Goal: Information Seeking & Learning: Understand process/instructions

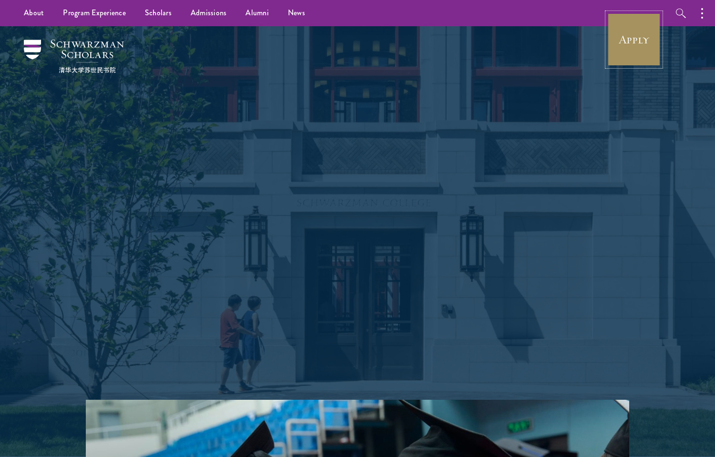
click at [649, 51] on link "Apply" at bounding box center [633, 39] width 53 height 53
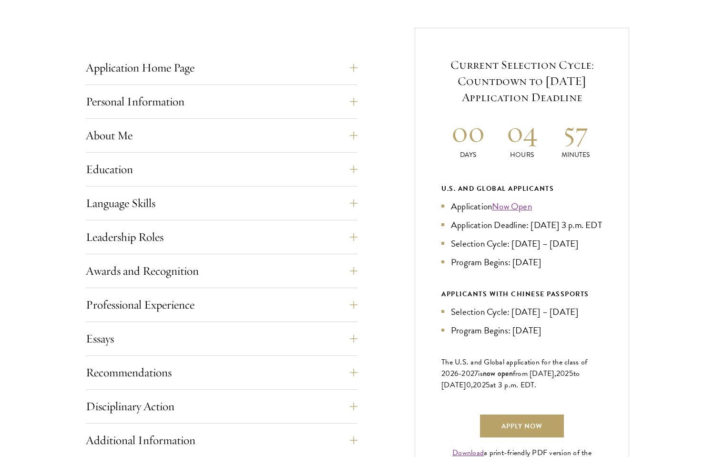
scroll to position [358, 0]
click at [440, 280] on div "Current Selection Cycle: Countdown to September 10, 2025 Application Deadline 0…" at bounding box center [522, 262] width 214 height 470
click at [439, 299] on div "Current Selection Cycle: Countdown to September 10, 2025 Application Deadline 0…" at bounding box center [522, 262] width 214 height 470
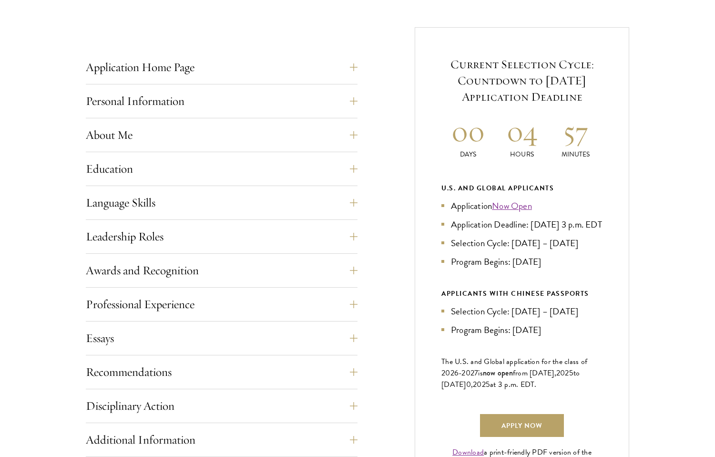
click at [439, 299] on div "Current Selection Cycle: Countdown to September 10, 2025 Application Deadline 0…" at bounding box center [522, 262] width 214 height 470
click at [440, 289] on div "Current Selection Cycle: Countdown to September 10, 2025 Application Deadline 0…" at bounding box center [522, 262] width 214 height 470
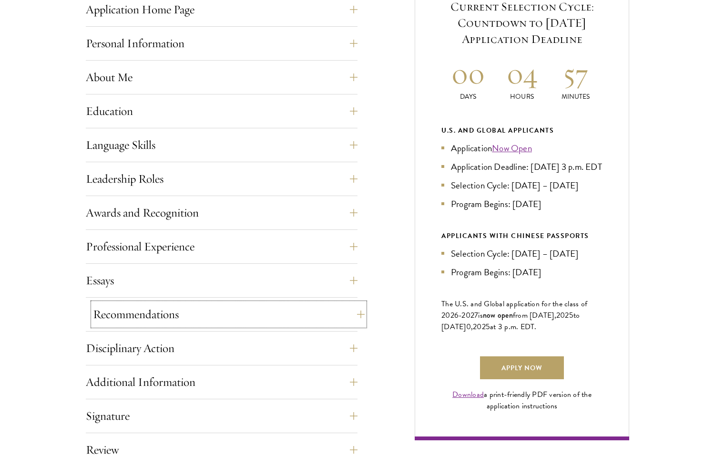
click at [351, 310] on button "Recommendations" at bounding box center [229, 314] width 272 height 23
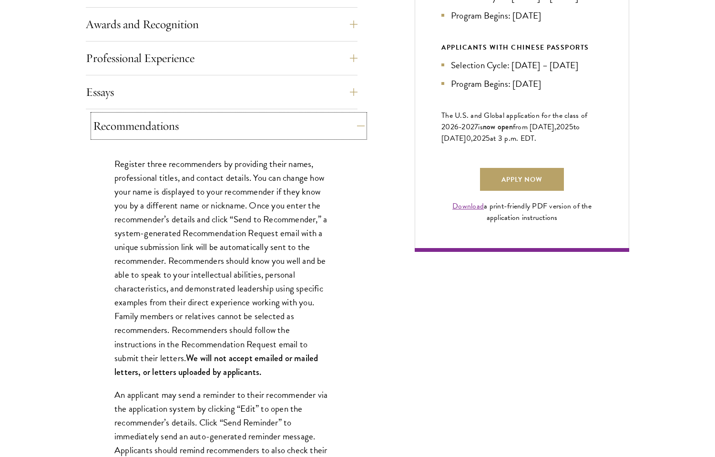
scroll to position [605, 0]
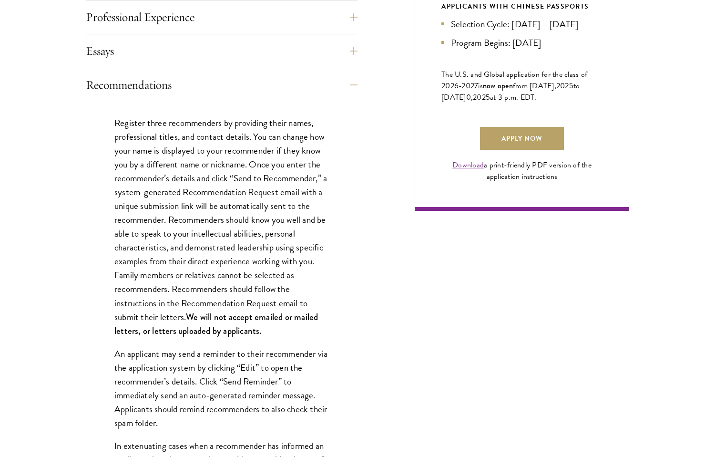
scroll to position [646, 0]
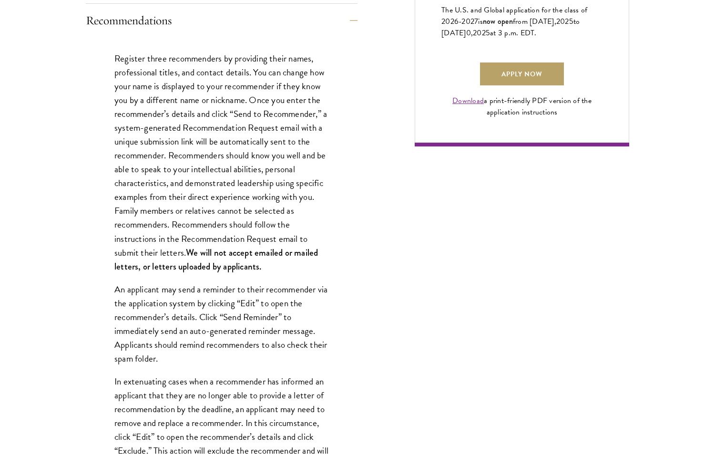
scroll to position [734, 0]
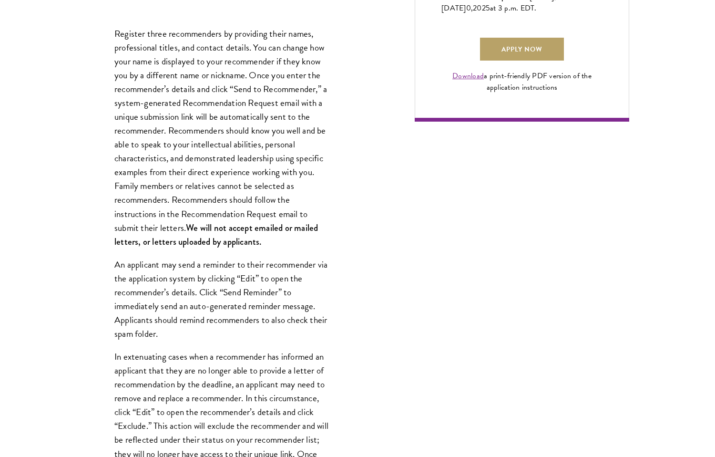
click at [328, 330] on p "An applicant may send a reminder to their recommender via the application syste…" at bounding box center [221, 298] width 214 height 83
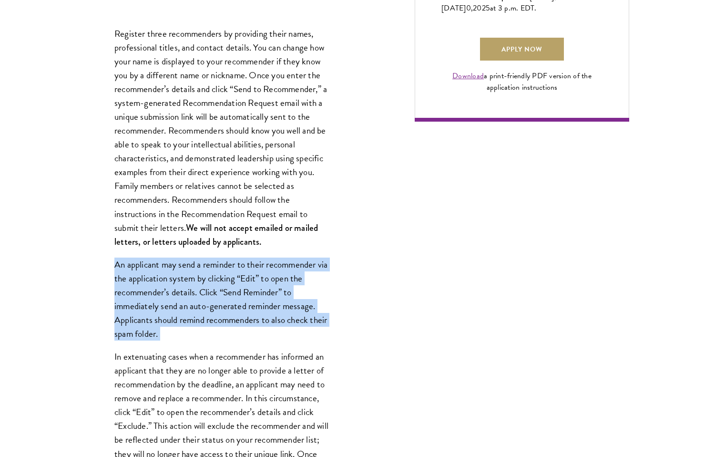
click at [328, 330] on p "An applicant may send a reminder to their recommender via the application syste…" at bounding box center [221, 298] width 214 height 83
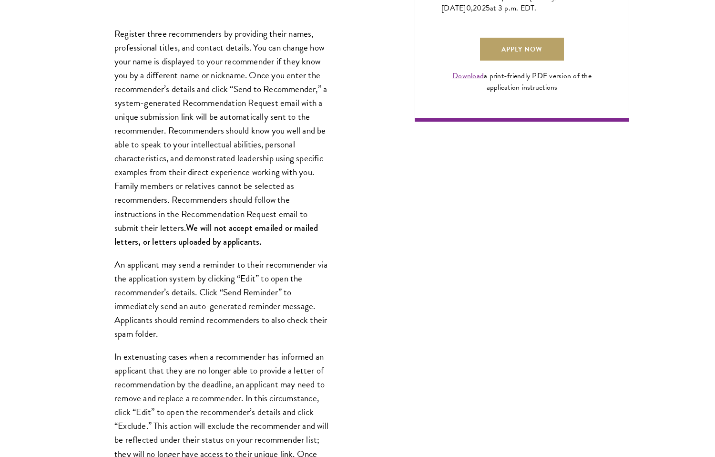
click at [328, 330] on p "An applicant may send a reminder to their recommender via the application syste…" at bounding box center [221, 298] width 214 height 83
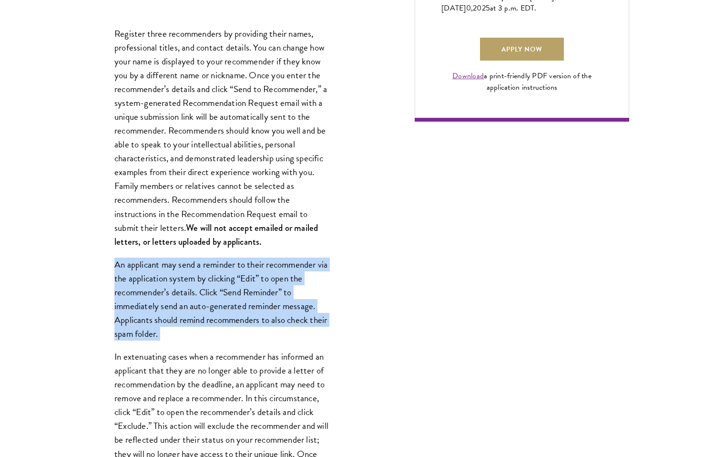
click at [328, 330] on p "An applicant may send a reminder to their recommender via the application syste…" at bounding box center [221, 298] width 214 height 83
click at [327, 297] on p "An applicant may send a reminder to their recommender via the application syste…" at bounding box center [221, 298] width 214 height 83
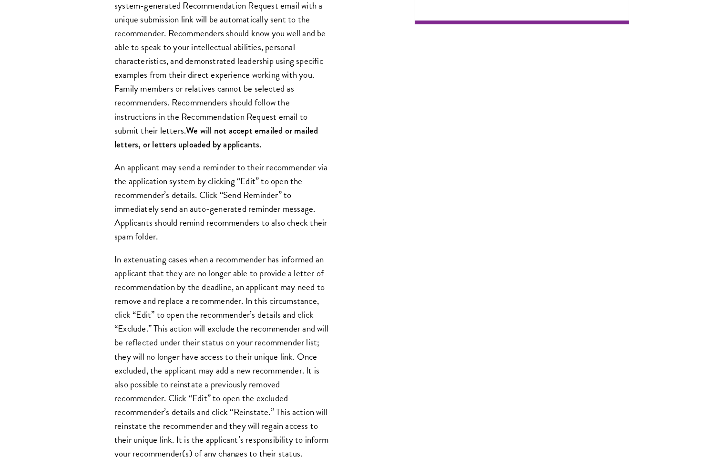
scroll to position [841, 0]
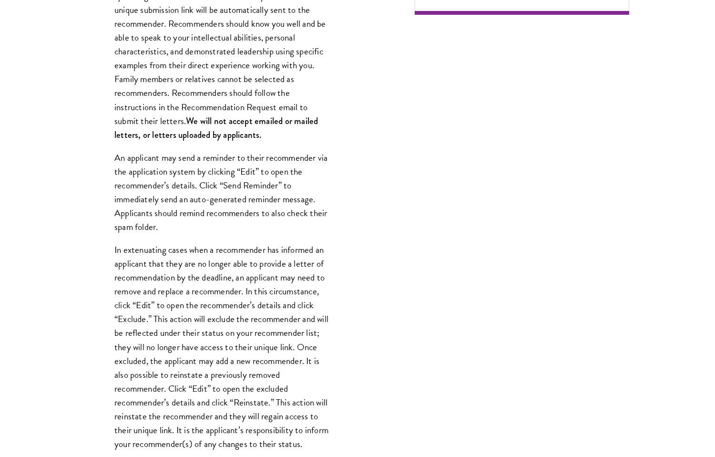
click at [327, 297] on p "In extenuating cases when a recommender has informed an applicant that they are…" at bounding box center [221, 347] width 214 height 208
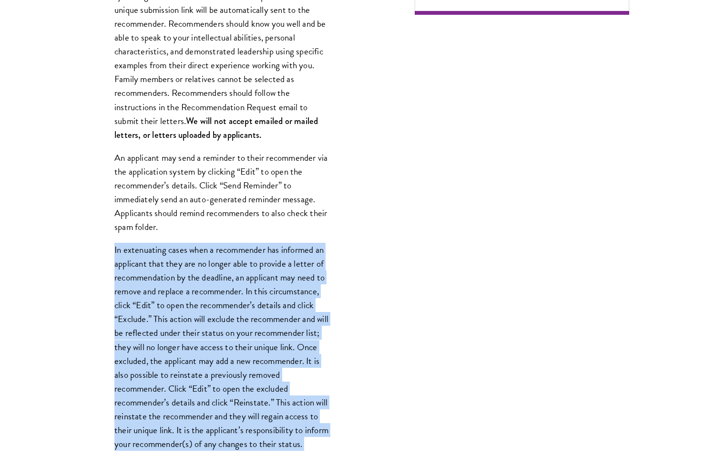
click at [332, 244] on div "Register three recommenders by providing their names, professional titles, and …" at bounding box center [222, 289] width 272 height 767
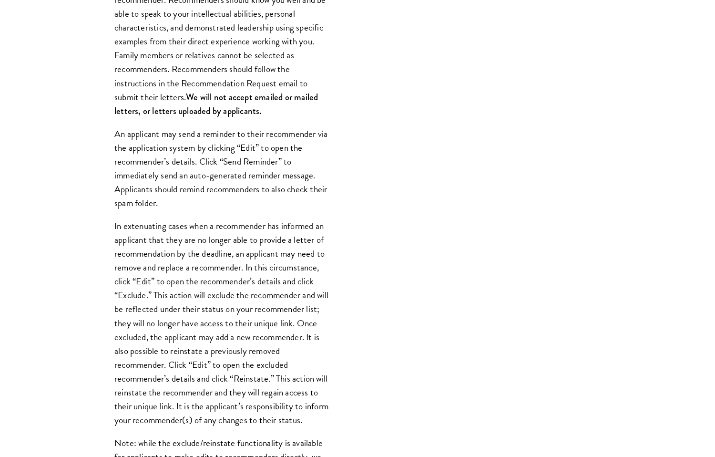
scroll to position [870, 0]
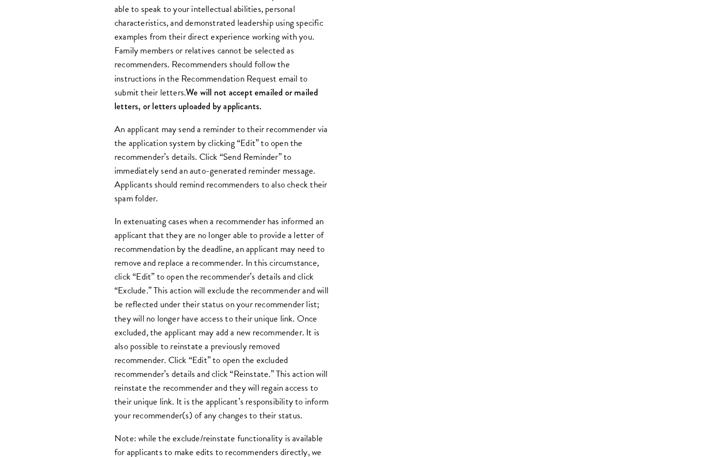
click at [332, 244] on div "Register three recommenders by providing their names, professional titles, and …" at bounding box center [222, 260] width 272 height 767
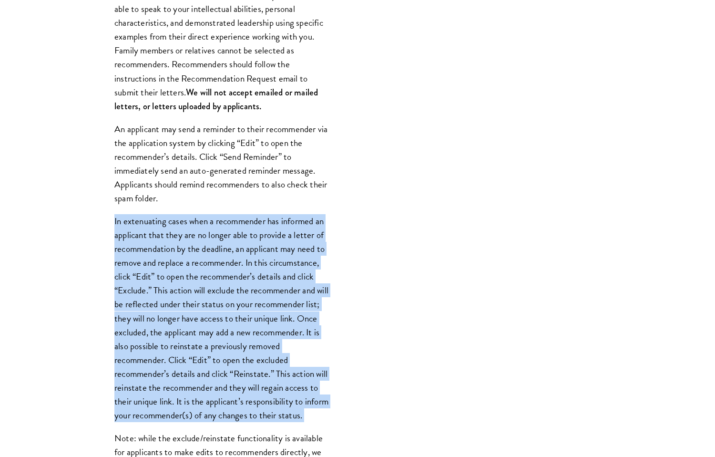
click at [332, 244] on div "Register three recommenders by providing their names, professional titles, and …" at bounding box center [222, 260] width 272 height 767
click at [332, 243] on div "Register three recommenders by providing their names, professional titles, and …" at bounding box center [222, 260] width 272 height 767
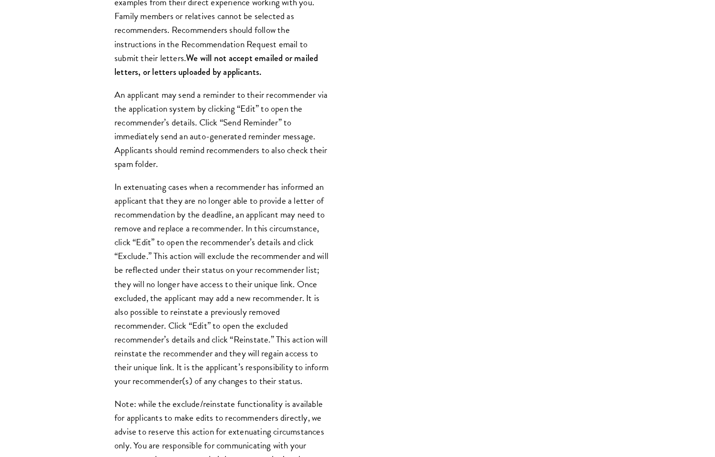
scroll to position [905, 0]
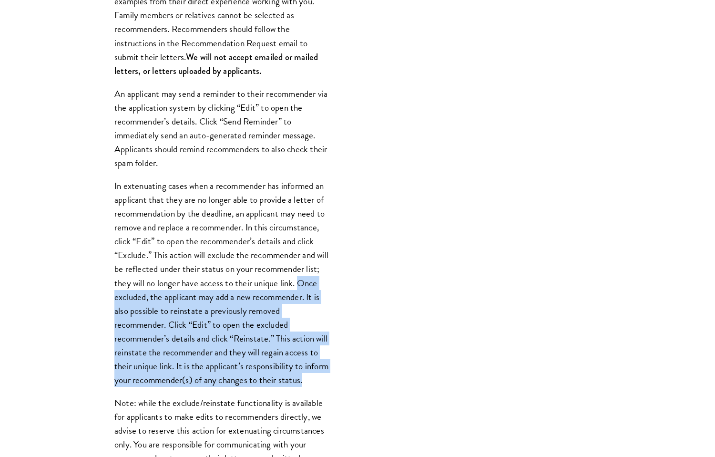
drag, startPoint x: 219, startPoint y: 395, endPoint x: 114, endPoint y: 292, distance: 146.9
click at [114, 292] on p "In extenuating cases when a recommender has informed an applicant that they are…" at bounding box center [221, 283] width 214 height 208
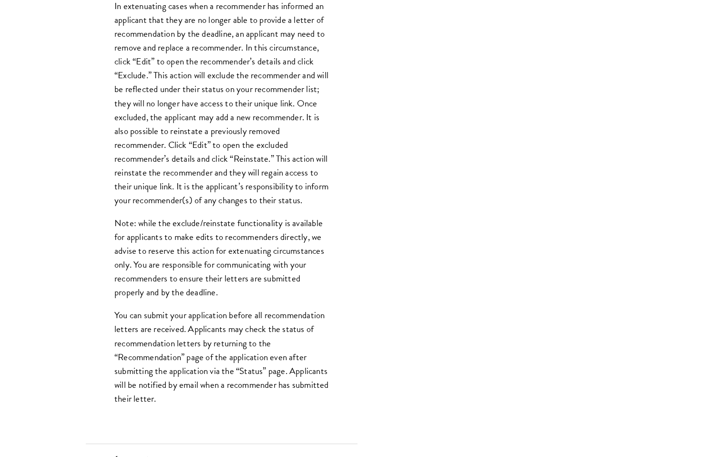
scroll to position [1101, 0]
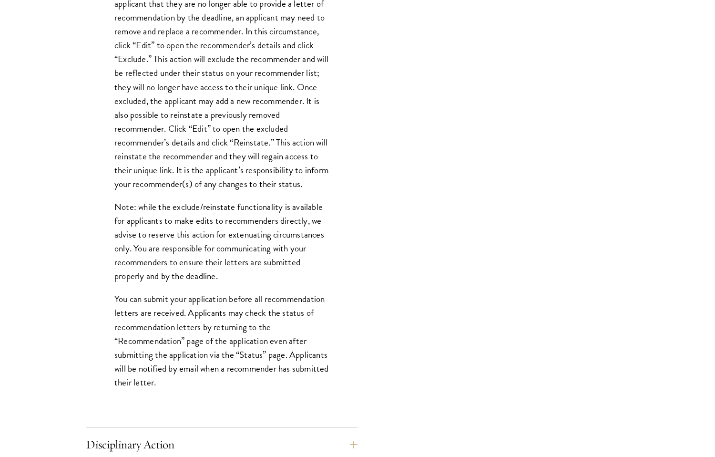
click at [122, 319] on p "You can submit your application before all recommendation letters are received.…" at bounding box center [221, 340] width 214 height 97
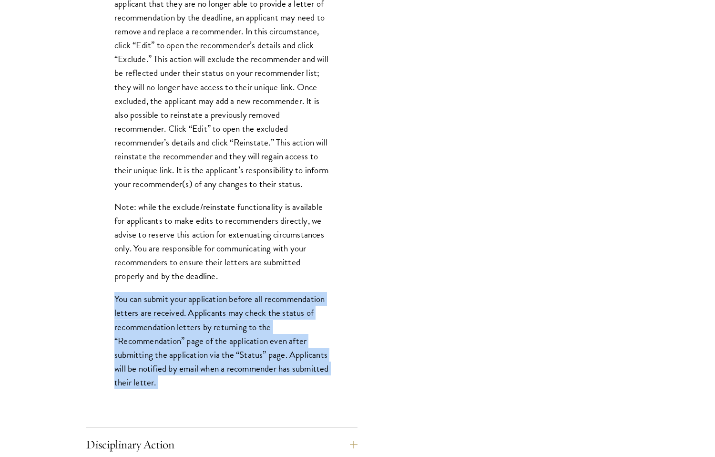
click at [122, 319] on p "You can submit your application before all recommendation letters are received.…" at bounding box center [221, 340] width 214 height 97
click at [143, 317] on p "You can submit your application before all recommendation letters are received.…" at bounding box center [221, 340] width 214 height 97
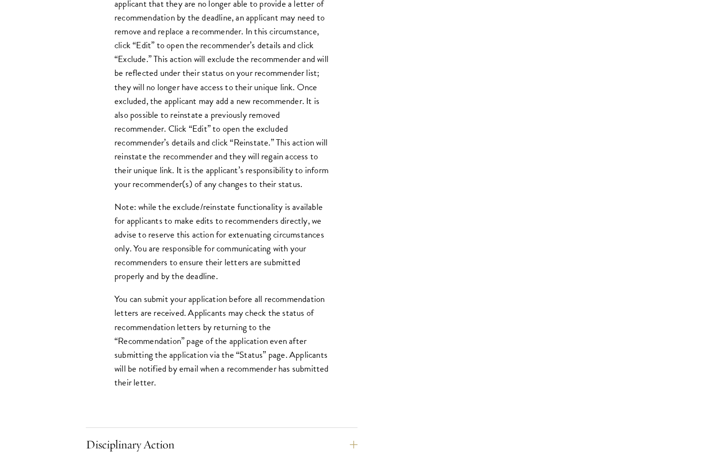
scroll to position [1111, 0]
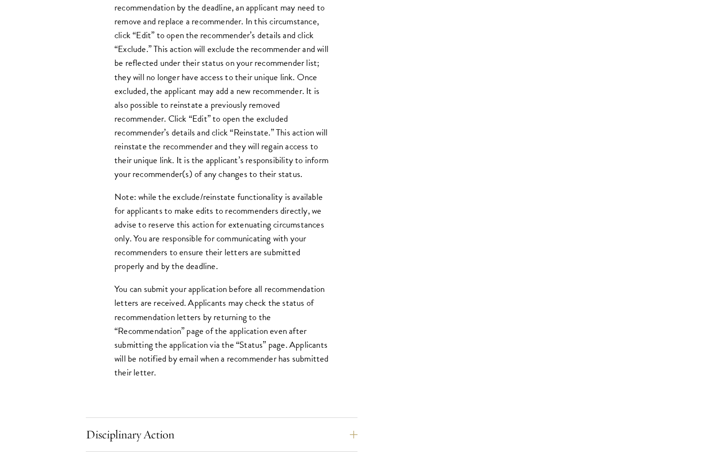
click at [143, 317] on p "You can submit your application before all recommendation letters are received.…" at bounding box center [221, 330] width 214 height 97
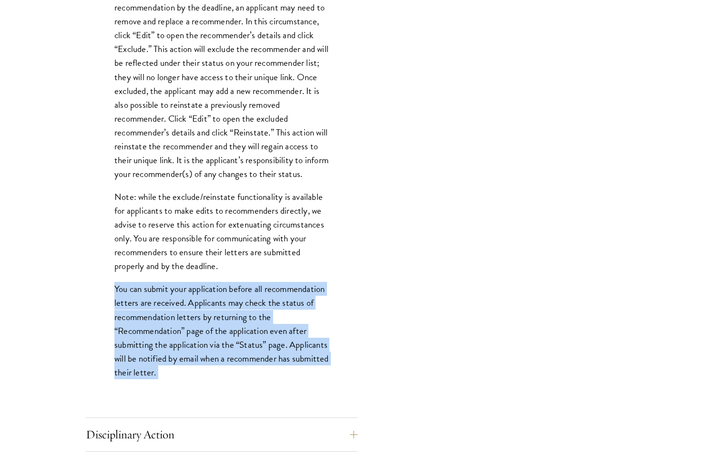
click at [178, 319] on p "You can submit your application before all recommendation letters are received.…" at bounding box center [221, 330] width 214 height 97
